Goal: Information Seeking & Learning: Learn about a topic

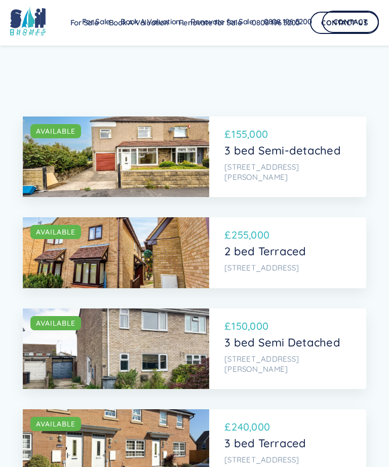
click at [218, 149] on div "SOLD AVAILABLE £ 155,000 3 bed Semi-detached [STREET_ADDRESS][PERSON_NAME]" at bounding box center [287, 156] width 157 height 80
click at [173, 156] on div "SOLD AVAILABLE" at bounding box center [116, 156] width 186 height 80
click at [66, 130] on div "AVAILABLE" at bounding box center [55, 131] width 39 height 10
click at [60, 133] on div "AVAILABLE" at bounding box center [55, 131] width 39 height 10
click at [130, 147] on div "SOLD AVAILABLE" at bounding box center [116, 156] width 186 height 80
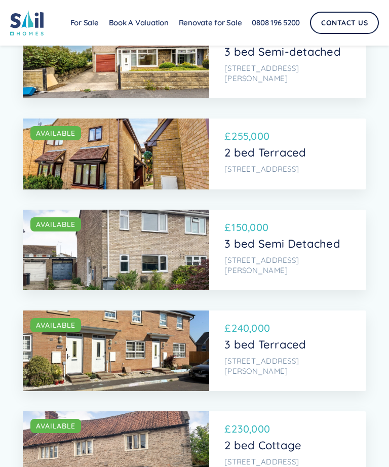
scroll to position [98, 0]
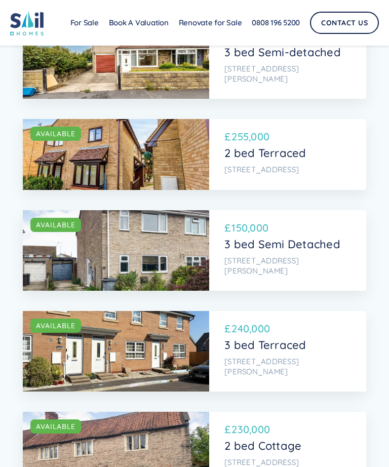
click at [283, 164] on p "[STREET_ADDRESS]" at bounding box center [286, 169] width 124 height 10
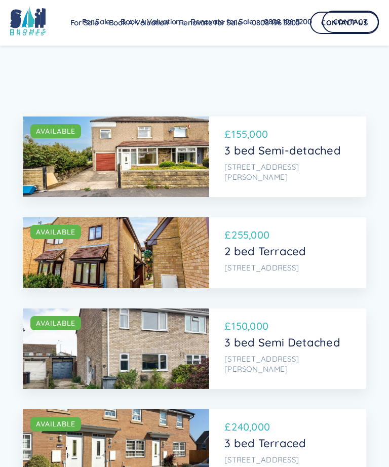
scroll to position [0, 0]
click at [244, 152] on p "3 bed Semi-detached" at bounding box center [286, 150] width 124 height 13
click at [203, 160] on div "SOLD AVAILABLE" at bounding box center [116, 156] width 186 height 80
click at [203, 157] on div "SOLD AVAILABLE" at bounding box center [116, 156] width 186 height 80
click at [84, 134] on div "SOLD AVAILABLE" at bounding box center [119, 131] width 179 height 14
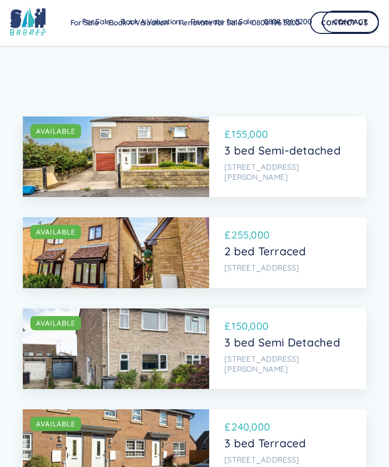
click at [295, 155] on p "3 bed Semi-detached" at bounding box center [286, 150] width 124 height 13
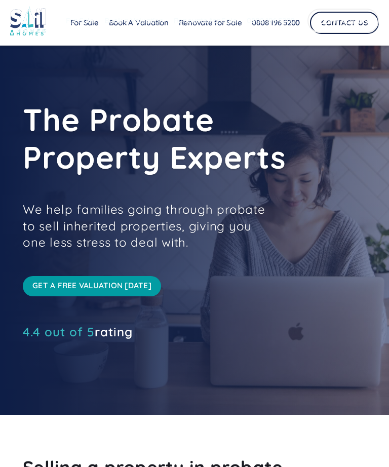
click at [170, 21] on link "Renovate for Sale" at bounding box center [205, 21] width 73 height 20
